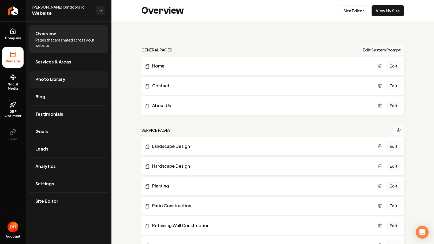
click at [53, 81] on span "Photo Library" at bounding box center [50, 79] width 30 height 6
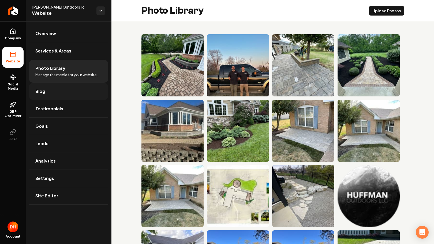
click at [45, 95] on link "Blog" at bounding box center [68, 91] width 79 height 17
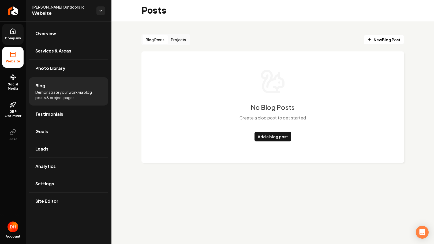
click at [17, 39] on span "Company" at bounding box center [13, 38] width 21 height 4
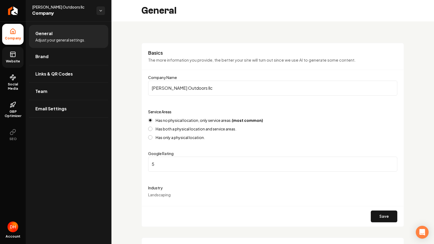
click at [14, 54] on icon at bounding box center [12, 54] width 5 height 0
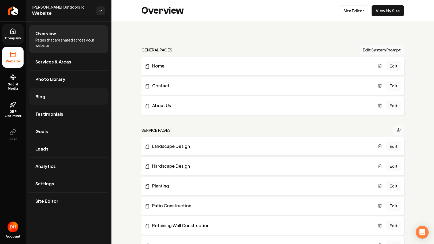
click at [69, 100] on link "Blog" at bounding box center [68, 96] width 79 height 17
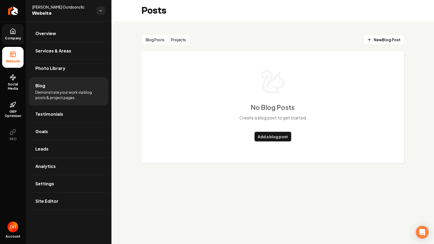
click at [172, 43] on button "Projects" at bounding box center [178, 39] width 21 height 9
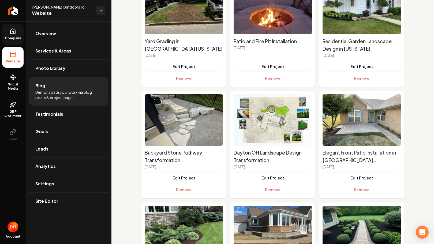
scroll to position [820, 0]
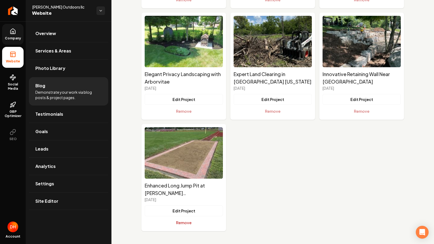
click at [180, 223] on button "Remove" at bounding box center [184, 222] width 78 height 11
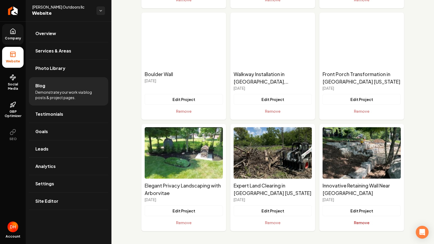
scroll to position [708, 0]
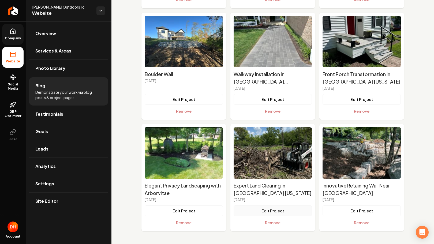
click at [270, 212] on button "Edit Project" at bounding box center [273, 211] width 78 height 11
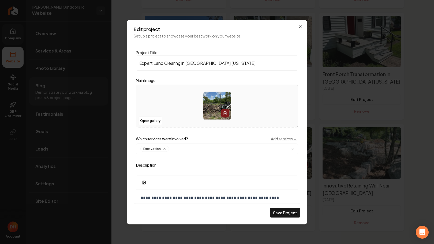
click at [153, 64] on input "Expert Land Clearing in [GEOGRAPHIC_DATA] [US_STATE]" at bounding box center [217, 62] width 162 height 15
click at [222, 65] on input "Expert Land Clearing in [GEOGRAPHIC_DATA] [US_STATE]" at bounding box center [217, 62] width 162 height 15
type input "E"
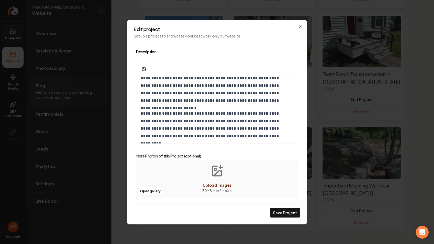
scroll to position [108, 0]
type input "Land Clearing"
click at [298, 25] on div "**********" at bounding box center [217, 122] width 180 height 205
click at [300, 25] on icon "Main content area" at bounding box center [300, 26] width 4 height 4
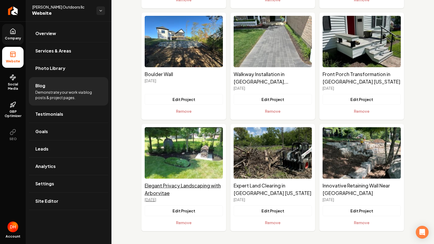
click at [182, 189] on h2 "Elegant Privacy Landscaping with Arborvitae" at bounding box center [184, 189] width 78 height 15
click at [188, 211] on button "Edit Project" at bounding box center [184, 211] width 78 height 11
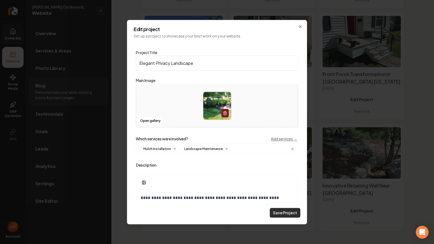
type input "Elegant Privacy Landscape"
click at [280, 213] on button "Save Project" at bounding box center [285, 213] width 31 height 10
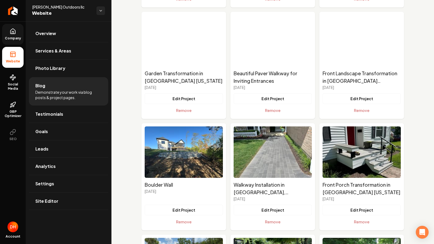
scroll to position [596, 0]
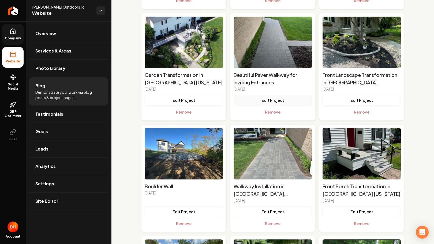
click at [270, 99] on button "Edit Project" at bounding box center [273, 100] width 78 height 11
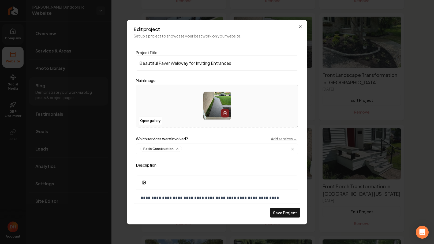
click at [158, 62] on input "Beautiful Paver Walkway for Inviting Entrances" at bounding box center [217, 62] width 162 height 15
click at [235, 63] on input "Inviting Paver Walkway for Inviting Entrances" at bounding box center [217, 62] width 162 height 15
type input "Inviting Paver Walkway"
click at [287, 215] on button "Save Project" at bounding box center [285, 213] width 31 height 10
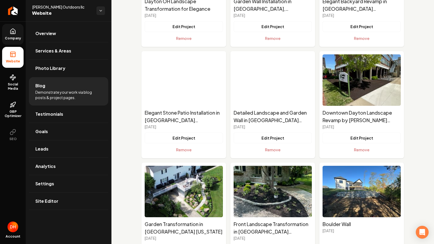
scroll to position [446, 0]
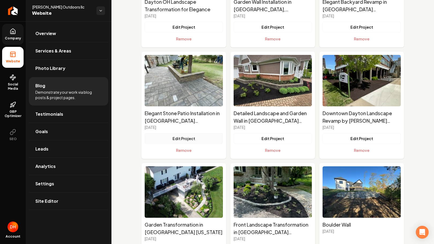
click at [192, 138] on button "Edit Project" at bounding box center [184, 138] width 78 height 11
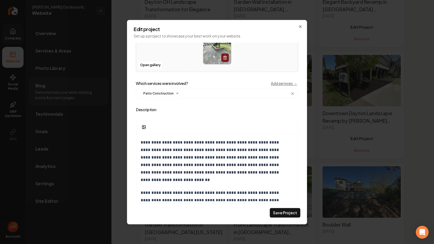
scroll to position [0, 0]
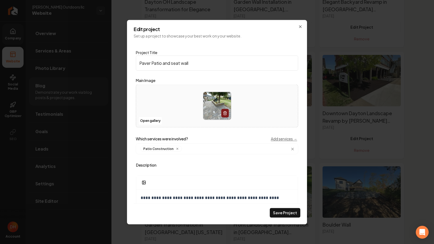
click at [173, 64] on input "Paver Patio and seat wall" at bounding box center [217, 62] width 162 height 15
click at [184, 64] on input "Paver Patio and Seat wall" at bounding box center [217, 62] width 162 height 15
type input "Paver Patio and Seat Wall"
click at [281, 214] on button "Save Project" at bounding box center [285, 213] width 31 height 10
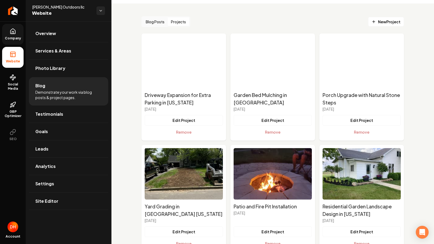
scroll to position [18, 0]
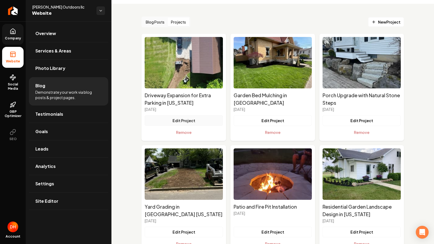
click at [191, 121] on button "Edit Project" at bounding box center [184, 120] width 78 height 11
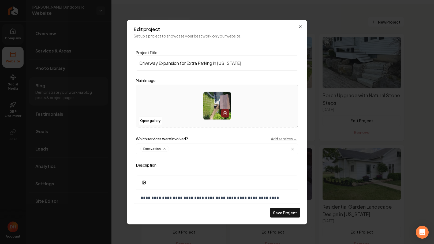
click at [234, 63] on input "Driveway Expansion for Extra Parking in [US_STATE]" at bounding box center [217, 62] width 162 height 15
type input "Driveway Expansion for Extra Parking"
click at [283, 209] on button "Save Project" at bounding box center [285, 213] width 31 height 10
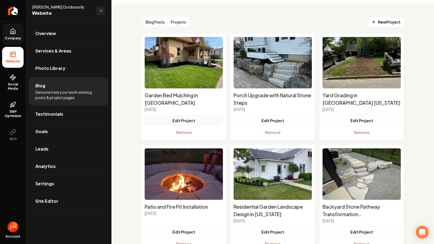
click at [188, 120] on button "Edit Project" at bounding box center [184, 120] width 78 height 11
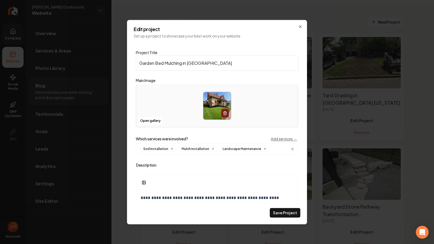
click at [214, 65] on input "Garden Bed Mulching in [GEOGRAPHIC_DATA]" at bounding box center [217, 62] width 162 height 15
type input "Garden Bed Mulching."
click at [278, 215] on button "Save Project" at bounding box center [285, 213] width 31 height 10
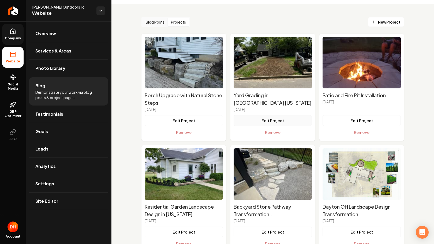
click at [273, 117] on button "Edit Project" at bounding box center [273, 120] width 78 height 11
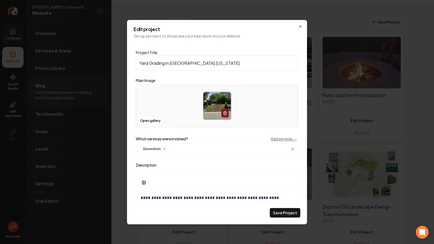
click at [204, 65] on input "Yard Grading in [GEOGRAPHIC_DATA] [US_STATE]" at bounding box center [217, 62] width 162 height 15
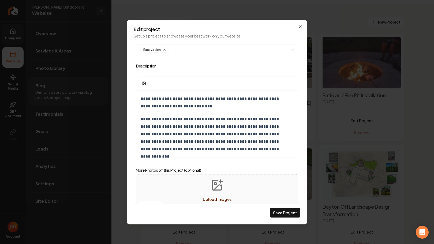
scroll to position [113, 0]
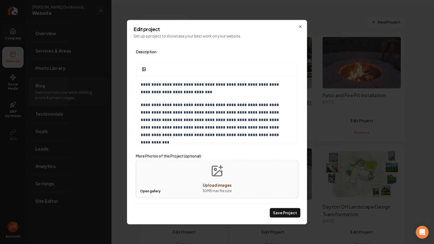
type input "Yard Grading i"
click at [214, 173] on icon "Upload images" at bounding box center [218, 173] width 8 height 5
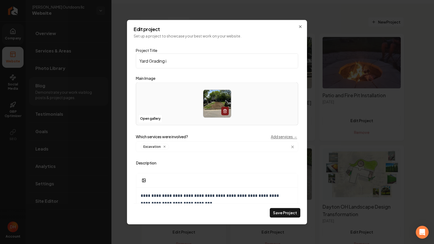
scroll to position [0, 0]
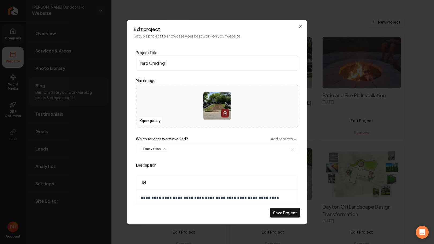
click at [172, 65] on input "Yard Grading i" at bounding box center [217, 62] width 162 height 15
type input "Yard Grading Project"
click at [291, 211] on button "Save Project" at bounding box center [285, 213] width 31 height 10
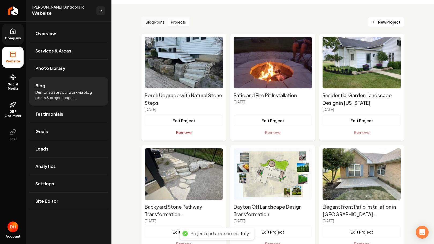
click at [188, 134] on button "Remove" at bounding box center [184, 132] width 78 height 11
click at [183, 227] on button "Edit Project" at bounding box center [184, 232] width 78 height 11
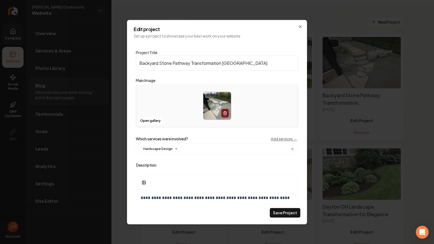
click at [187, 132] on div "**********" at bounding box center [217, 123] width 167 height 161
click at [251, 68] on input "Backyard Stone Pathway Transformation [GEOGRAPHIC_DATA]" at bounding box center [217, 62] width 162 height 15
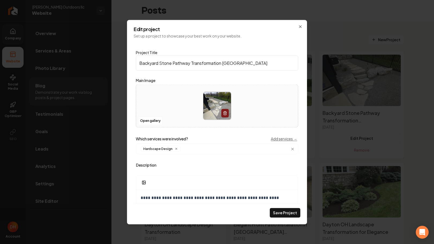
click at [242, 62] on input "Backyard Stone Pathway Transformation [GEOGRAPHIC_DATA]" at bounding box center [217, 62] width 162 height 15
type input "Backyard Stone Pathway Transformation"
click at [280, 214] on button "Save Project" at bounding box center [285, 213] width 31 height 10
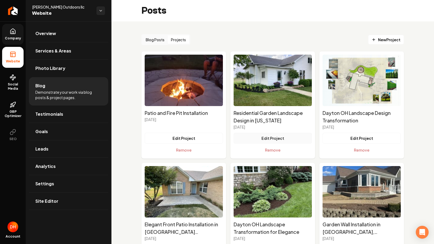
click at [271, 139] on button "Edit Project" at bounding box center [273, 138] width 78 height 11
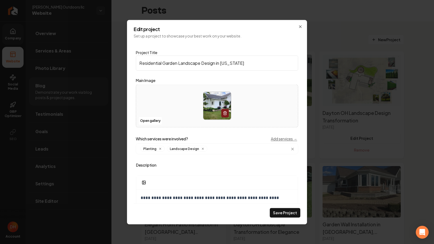
click at [257, 65] on input "Residential Garden Landscape Design in [US_STATE]" at bounding box center [217, 62] width 162 height 15
type input "Residential Garden Landscape"
click at [285, 212] on button "Save Project" at bounding box center [285, 213] width 31 height 10
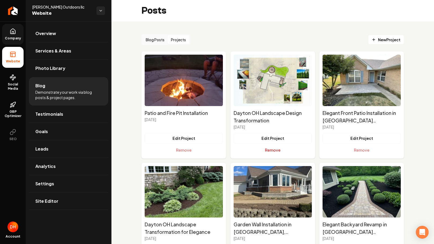
click at [272, 150] on button "Remove" at bounding box center [273, 150] width 78 height 11
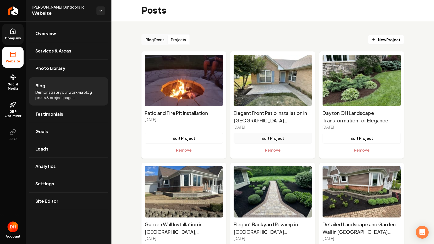
click at [269, 139] on button "Edit Project" at bounding box center [273, 138] width 78 height 11
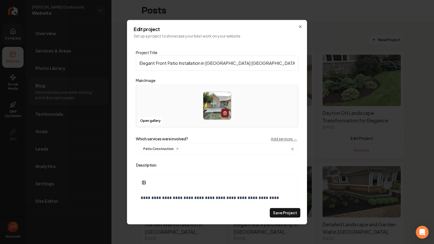
click at [230, 64] on input "Elegant Front Patio Installation in [GEOGRAPHIC_DATA] [GEOGRAPHIC_DATA]" at bounding box center [217, 62] width 162 height 15
click at [155, 64] on input "Elegant Front Patio Installation in" at bounding box center [217, 62] width 162 height 15
click at [190, 64] on input "Front Patio Installation in" at bounding box center [217, 62] width 162 height 15
type input "Front Patio Installation"
click at [280, 214] on button "Save Project" at bounding box center [285, 213] width 31 height 10
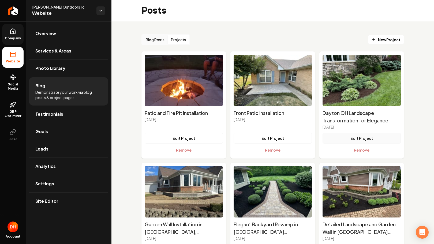
click at [363, 140] on button "Edit Project" at bounding box center [362, 138] width 78 height 11
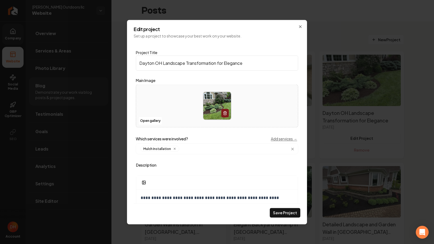
click at [243, 66] on input "Dayton OH Landscape Transformation for Elegance" at bounding box center [217, 62] width 162 height 15
type input "D"
type input "Landscape Transformation"
click at [282, 212] on button "Save Project" at bounding box center [285, 213] width 31 height 10
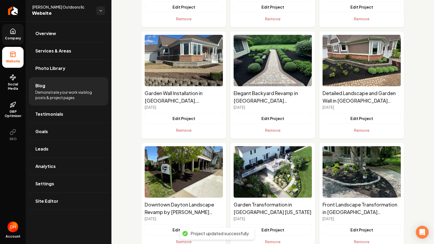
scroll to position [124, 0]
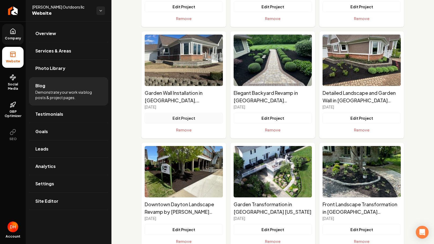
click at [198, 118] on button "Edit Project" at bounding box center [184, 118] width 78 height 11
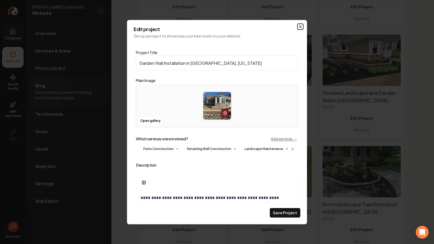
click at [301, 27] on icon "Main content area" at bounding box center [300, 26] width 4 height 4
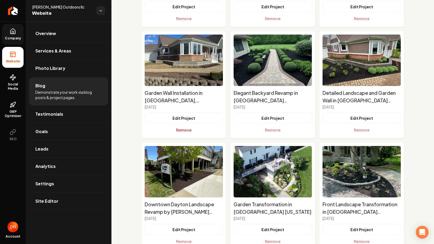
click at [181, 131] on button "Remove" at bounding box center [184, 130] width 78 height 11
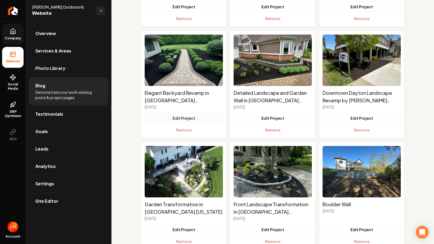
click at [181, 119] on button "Edit Project" at bounding box center [184, 118] width 78 height 11
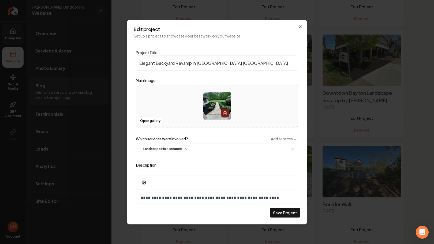
click at [303, 26] on div "**********" at bounding box center [217, 122] width 180 height 205
click at [301, 27] on icon "Main content area" at bounding box center [300, 26] width 4 height 4
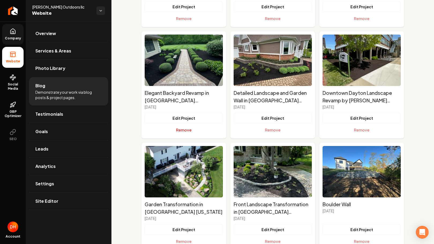
click at [172, 128] on button "Remove" at bounding box center [184, 130] width 78 height 11
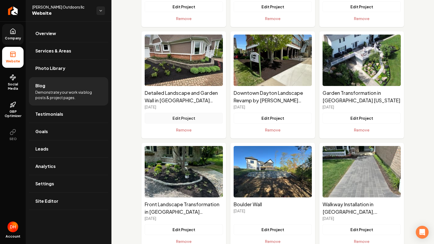
click at [191, 120] on button "Edit Project" at bounding box center [184, 118] width 78 height 11
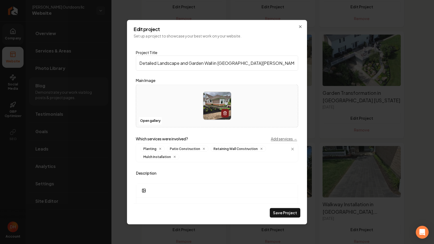
click at [252, 65] on input "Detailed Landscape and Garden Wall in [GEOGRAPHIC_DATA][PERSON_NAME]" at bounding box center [217, 62] width 162 height 15
click at [191, 64] on input "Detailed Landscape and Garden Wall" at bounding box center [217, 62] width 162 height 15
type input "Detailed Landscape and New Garden Wall"
click at [280, 214] on button "Save Project" at bounding box center [285, 213] width 31 height 10
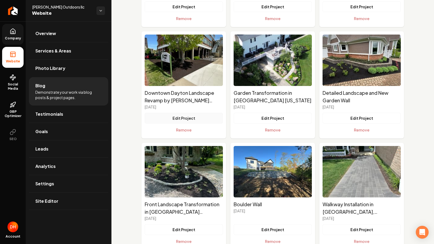
click at [174, 115] on button "Edit Project" at bounding box center [184, 118] width 78 height 11
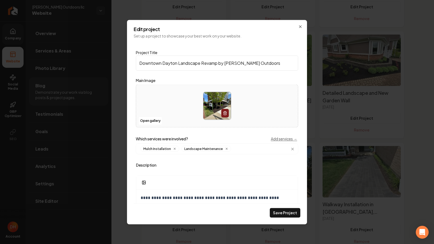
click at [262, 64] on input "Downtown Dayton Landscape Revamp by [PERSON_NAME] Outdoors" at bounding box center [217, 62] width 162 height 15
type input "Downtown Dayton Landscape Revamp"
click at [280, 215] on button "Save Project" at bounding box center [285, 213] width 31 height 10
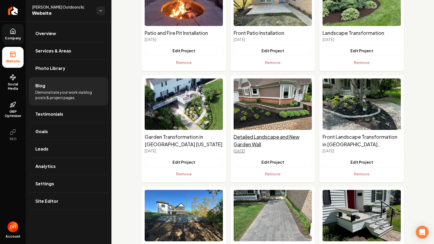
scroll to position [89, 0]
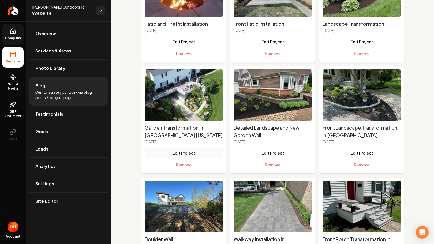
click at [180, 152] on button "Edit Project" at bounding box center [184, 153] width 78 height 11
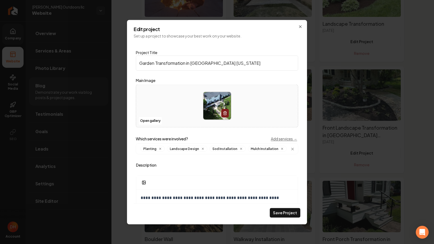
click at [221, 64] on input "Garden Transformation in [GEOGRAPHIC_DATA] [US_STATE]" at bounding box center [217, 62] width 162 height 15
type input "Garden Transformation"
click at [282, 213] on button "Save Project" at bounding box center [285, 213] width 31 height 10
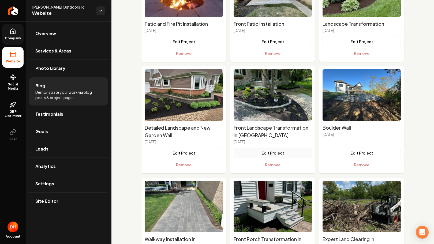
click at [261, 151] on button "Edit Project" at bounding box center [273, 153] width 78 height 11
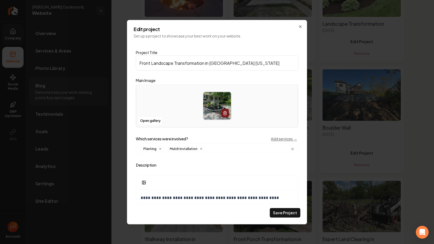
click at [240, 63] on input "Front Landscape Transformation in [GEOGRAPHIC_DATA] [US_STATE]" at bounding box center [217, 62] width 162 height 15
click at [175, 64] on input "Front Landscape Transformation" at bounding box center [217, 62] width 162 height 15
type input "Front Landscape Design and Transformation"
click at [287, 215] on button "Save Project" at bounding box center [285, 213] width 31 height 10
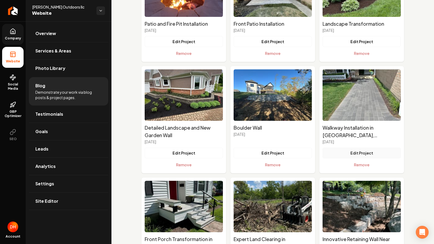
click at [347, 155] on button "Edit Project" at bounding box center [362, 153] width 78 height 11
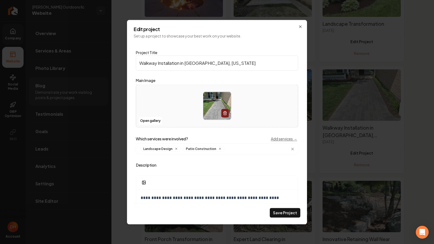
click at [206, 65] on input "Walkway Installation in [GEOGRAPHIC_DATA], [US_STATE]" at bounding box center [217, 62] width 162 height 15
click at [140, 62] on input "Walkway Installation" at bounding box center [217, 62] width 162 height 15
click at [194, 64] on input "Paver Walkway Installation" at bounding box center [217, 62] width 162 height 15
type input "Paver Walkway Front Entrance"
click at [283, 216] on button "Save Project" at bounding box center [285, 213] width 31 height 10
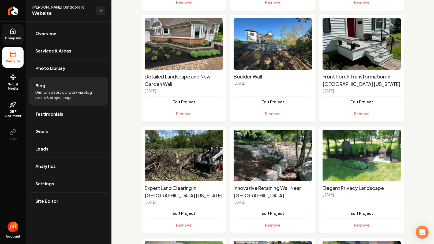
scroll to position [141, 0]
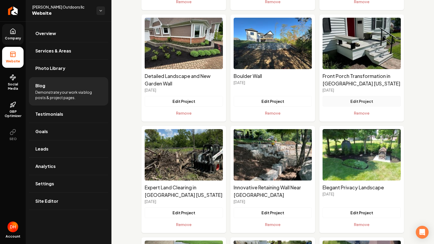
click at [361, 102] on button "Edit Project" at bounding box center [362, 101] width 78 height 11
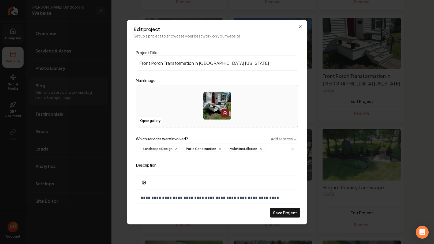
click at [240, 62] on input "Front Porch Transformation in [GEOGRAPHIC_DATA] [US_STATE]" at bounding box center [217, 62] width 162 height 15
type input "Front Porch Transformation"
click at [285, 213] on button "Save Project" at bounding box center [285, 213] width 31 height 10
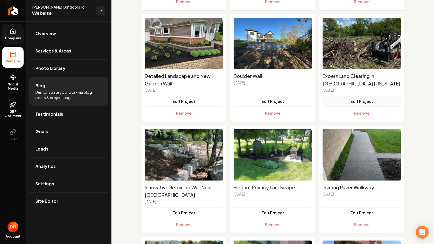
click at [346, 102] on button "Edit Project" at bounding box center [362, 101] width 78 height 11
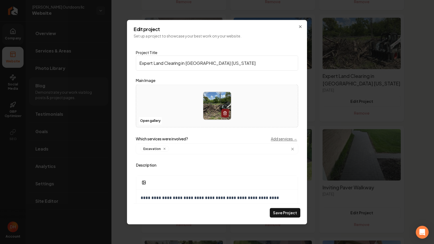
click at [226, 60] on input "Expert Land Clearing in [GEOGRAPHIC_DATA] [US_STATE]" at bounding box center [217, 62] width 162 height 15
type input "Expert Land Clearing"
click at [284, 211] on button "Save Project" at bounding box center [285, 213] width 31 height 10
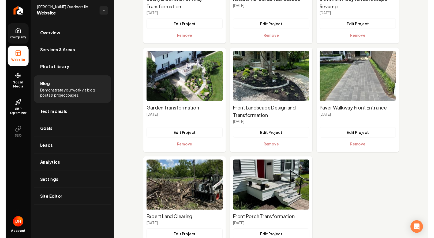
scroll to position [546, 0]
